Goal: Complete application form

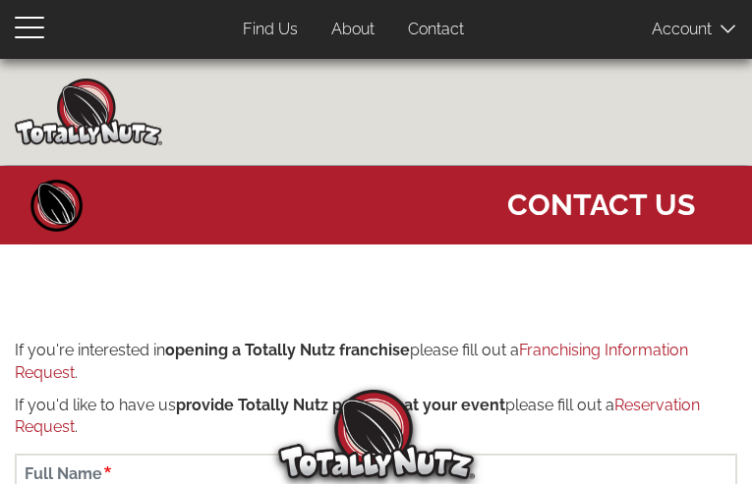
type input "upksXtUDrdqUgQvR"
type input "[EMAIL_ADDRESS][DOMAIN_NAME]"
type input "3614115243"
